Goal: Book appointment/travel/reservation

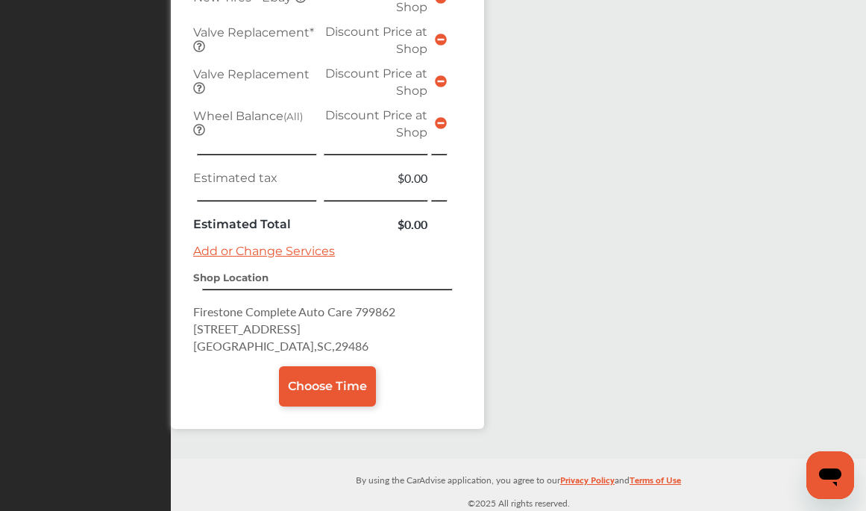
scroll to position [1031, 0]
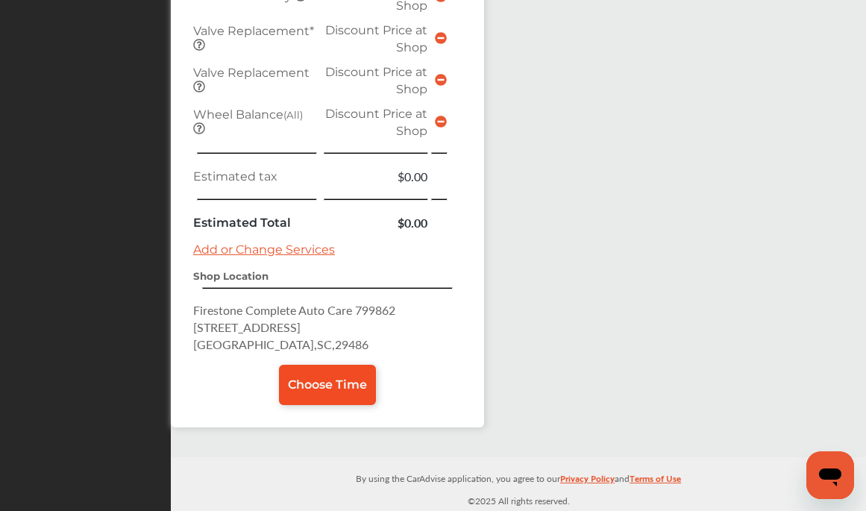
click at [333, 377] on span "Choose Time" at bounding box center [327, 384] width 79 height 14
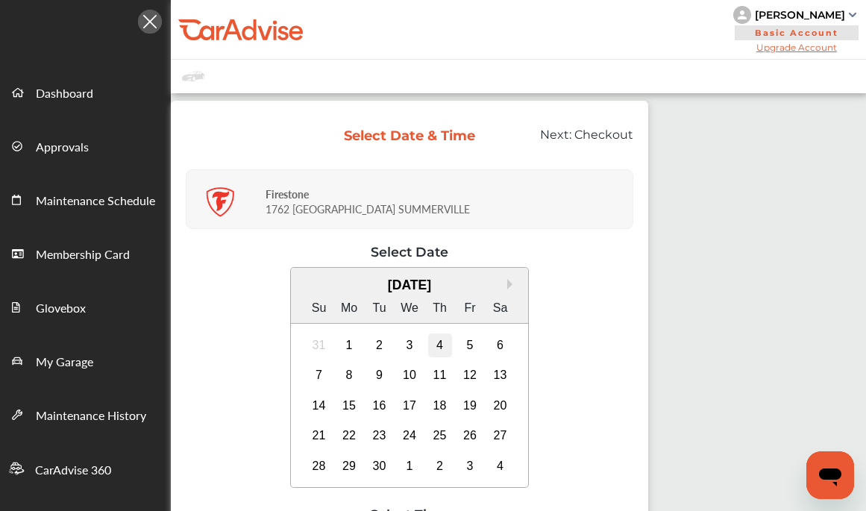
click at [441, 342] on div "4" at bounding box center [440, 345] width 24 height 24
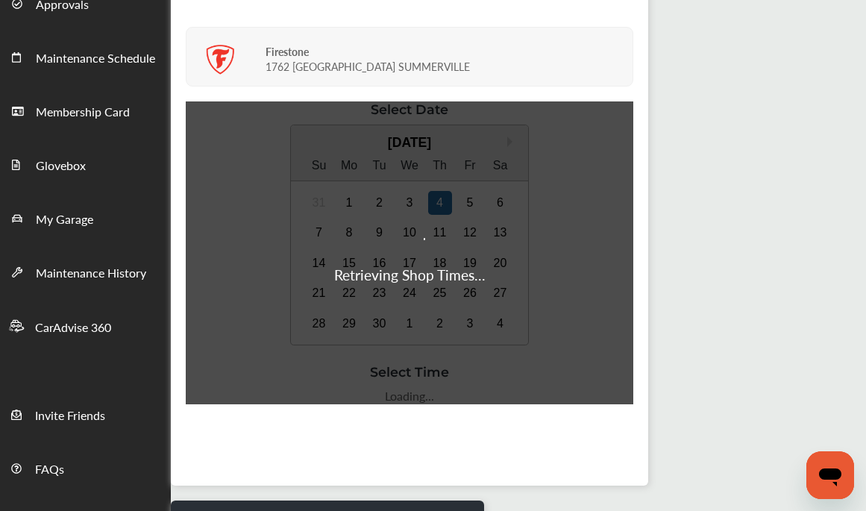
scroll to position [219, 0]
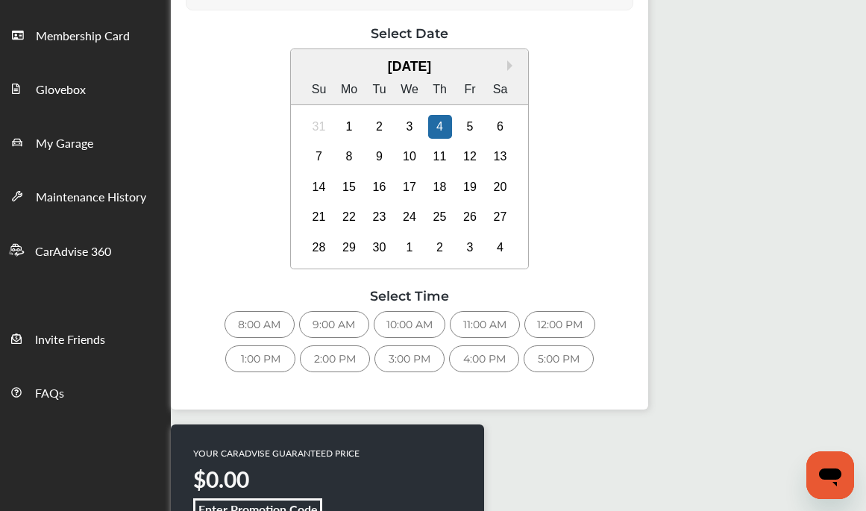
click at [479, 328] on div "11:00 AM" at bounding box center [485, 324] width 70 height 27
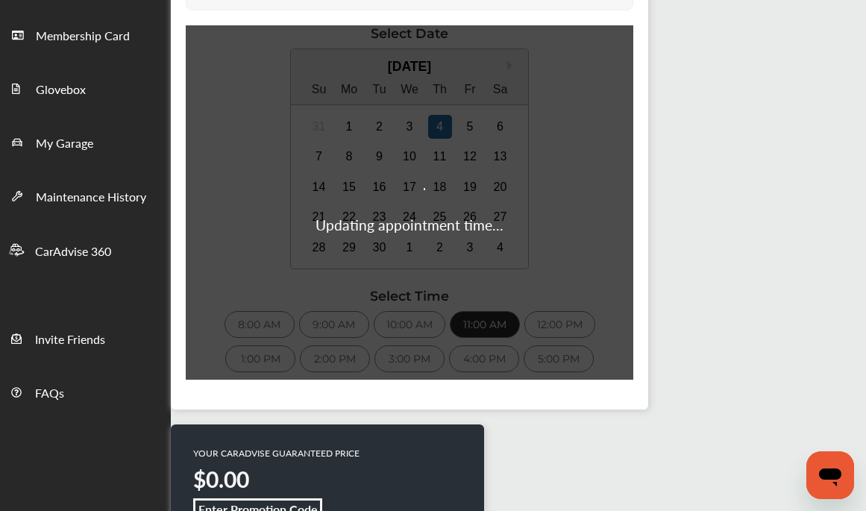
click at [479, 328] on div "Updating appointment time..." at bounding box center [409, 202] width 447 height 354
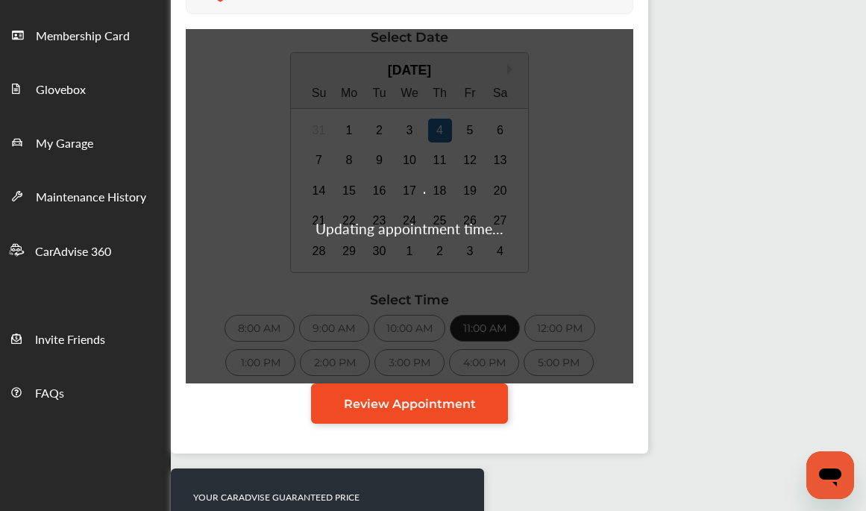
click at [477, 406] on link "Review Appointment" at bounding box center [409, 403] width 197 height 40
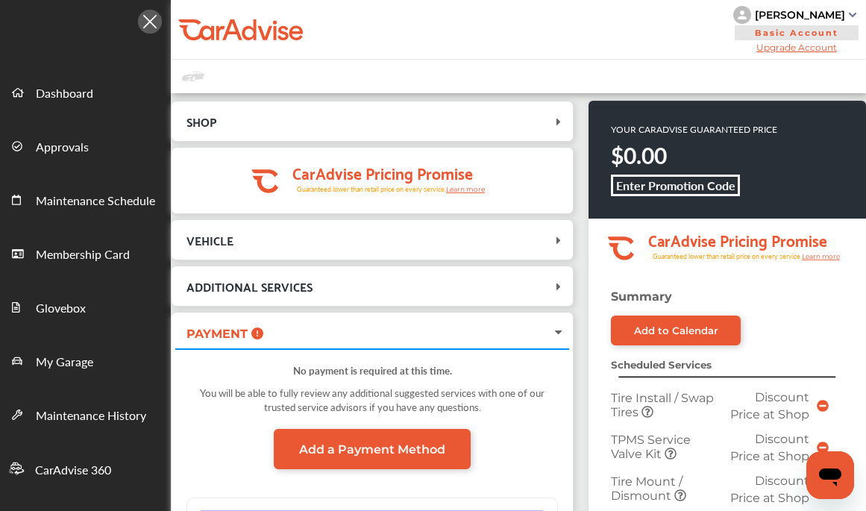
scroll to position [240, 0]
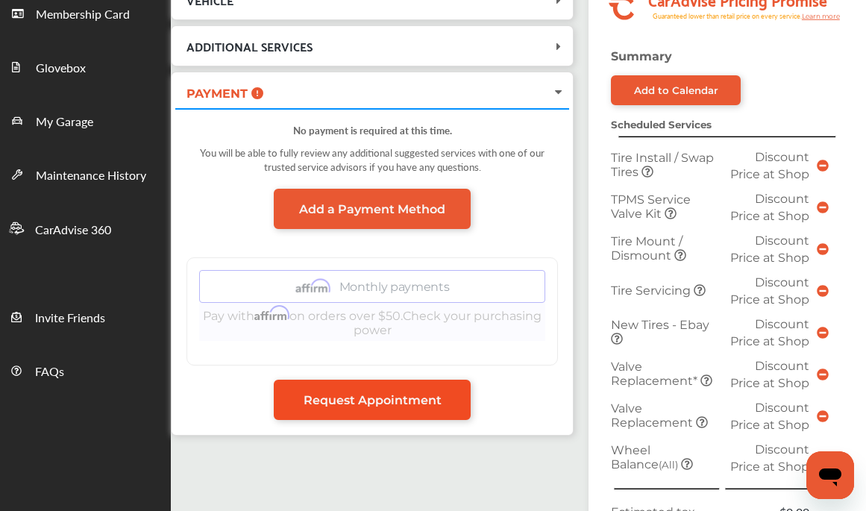
click at [454, 406] on link "Request Appointment" at bounding box center [372, 400] width 197 height 40
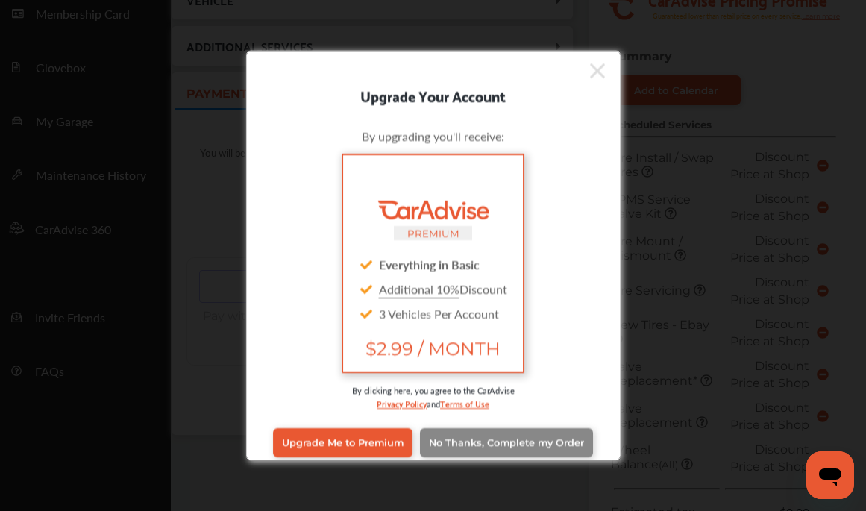
click at [512, 441] on span "No Thanks, Complete my Order" at bounding box center [506, 442] width 155 height 11
